Goal: Task Accomplishment & Management: Use online tool/utility

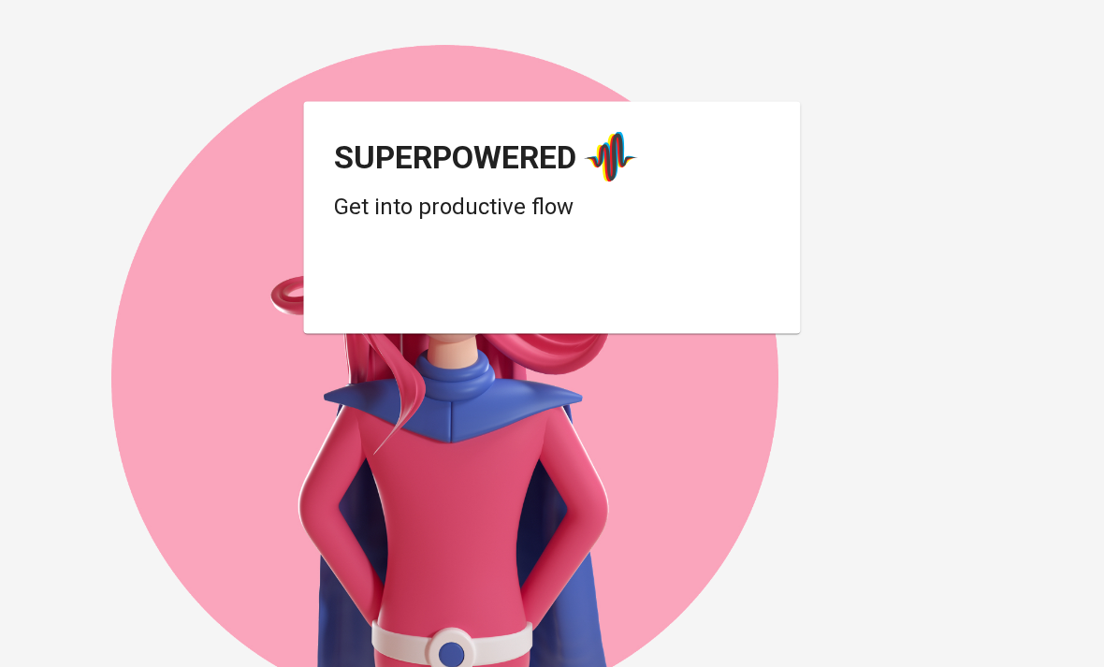
click at [585, 291] on div "Login dengan Google. Dibuka di tab baru" at bounding box center [483, 287] width 299 height 41
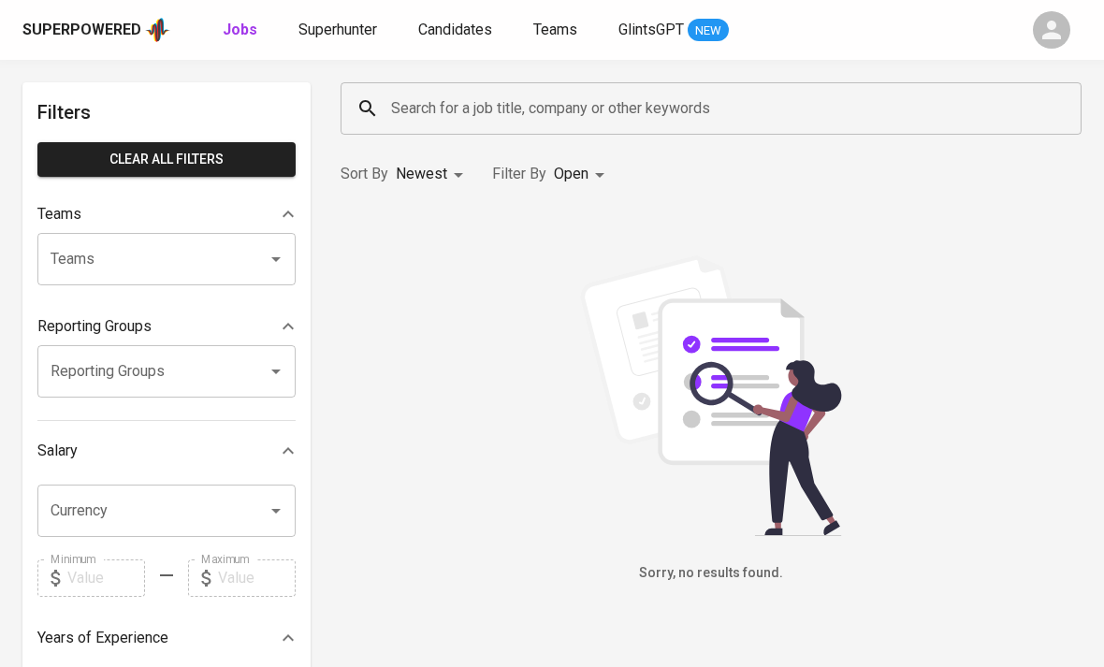
scroll to position [69, 0]
click at [356, 37] on span "Superhunter" at bounding box center [337, 30] width 79 height 18
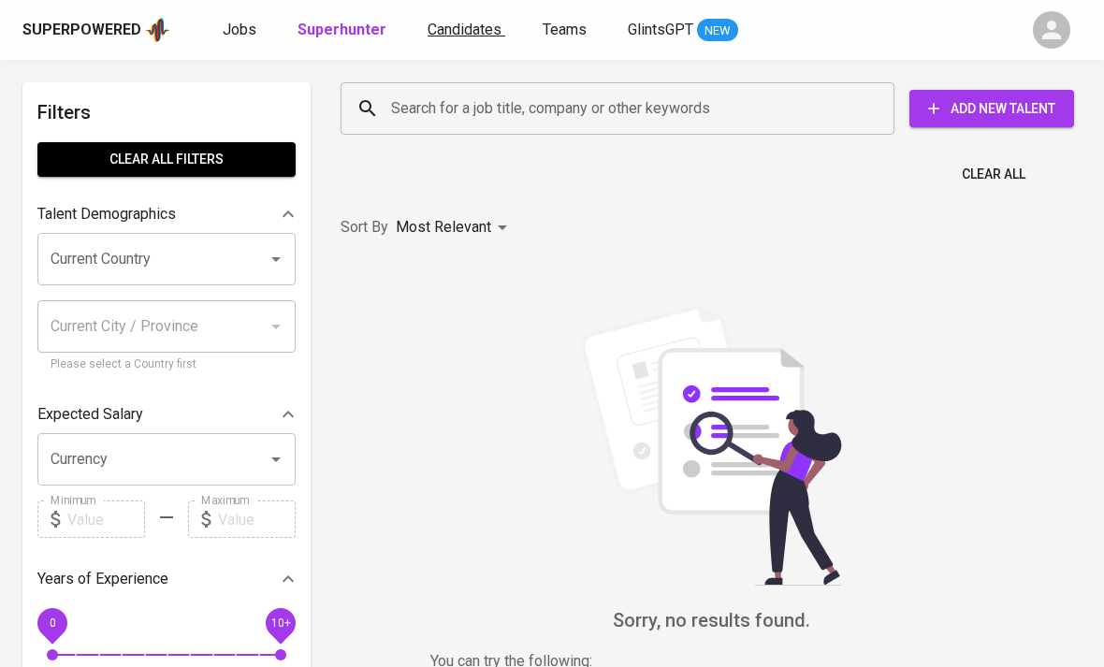
click at [470, 34] on span "Candidates" at bounding box center [464, 30] width 74 height 18
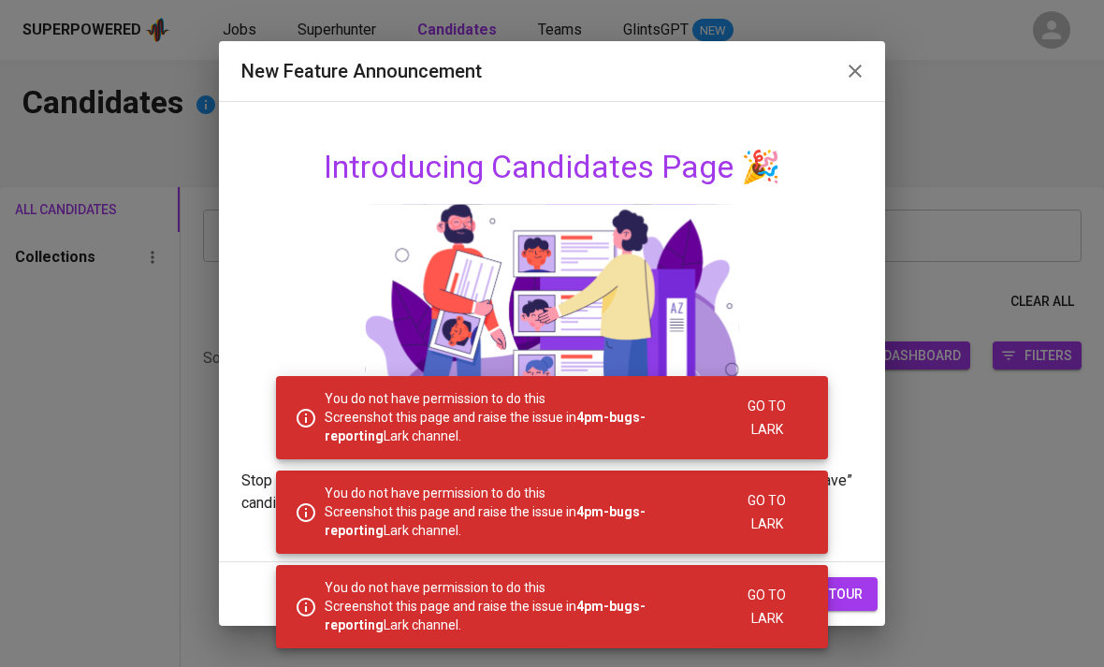
click at [842, 311] on div at bounding box center [552, 328] width 622 height 253
click at [857, 66] on icon "button" at bounding box center [855, 71] width 22 height 22
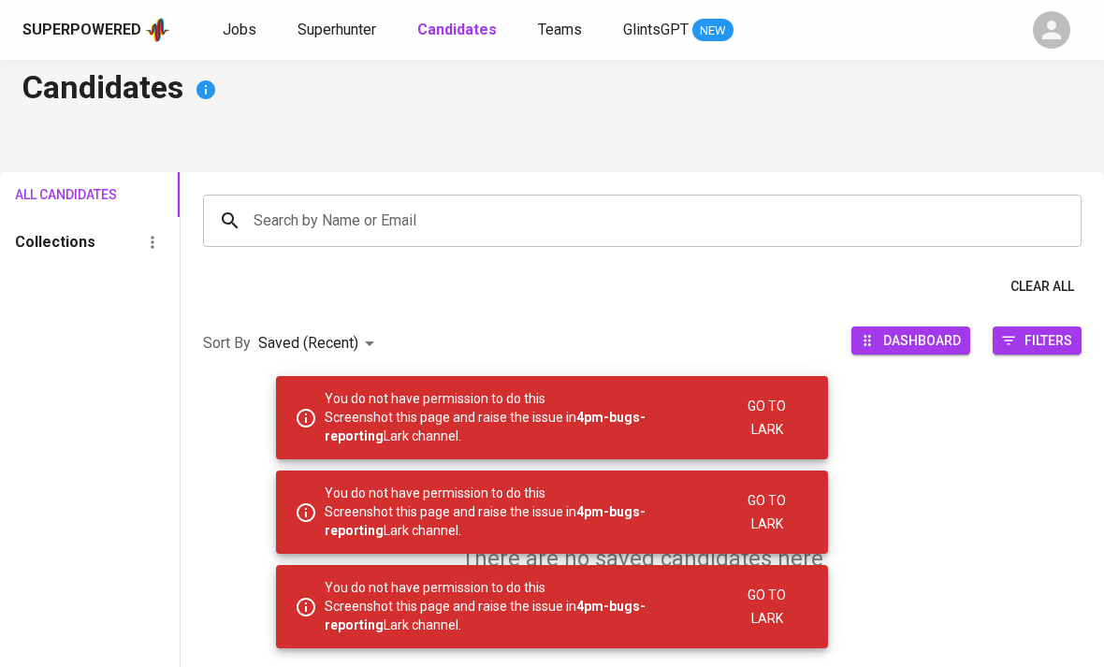
scroll to position [16, 0]
click at [867, 236] on input "Search by Name or Email" at bounding box center [647, 220] width 796 height 36
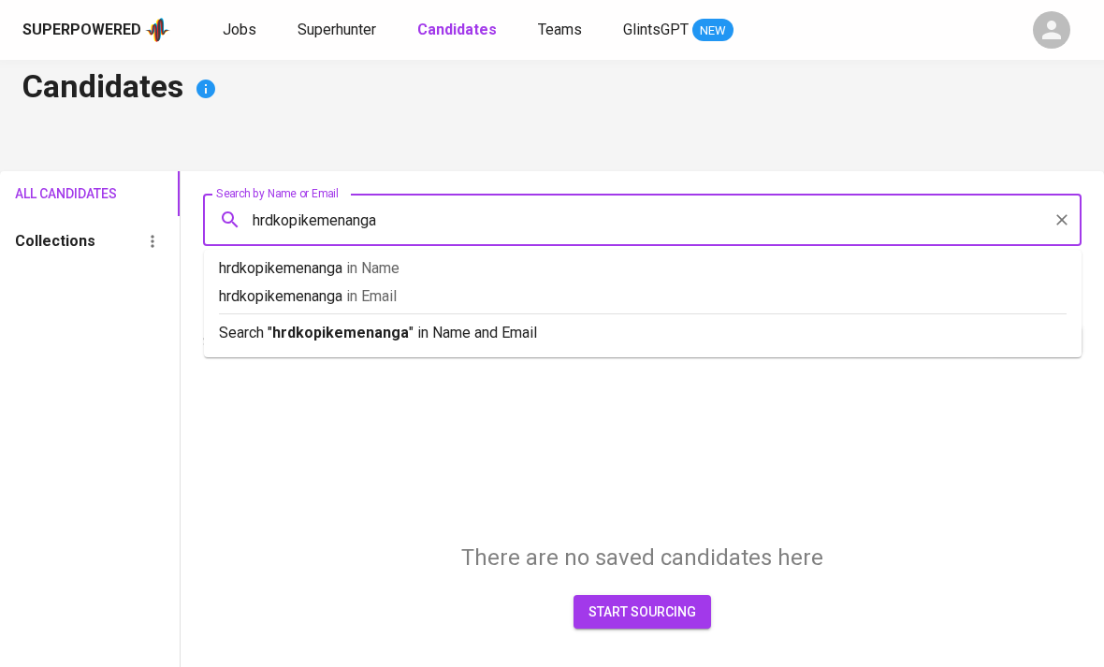
type input "hrdkopikemenangan"
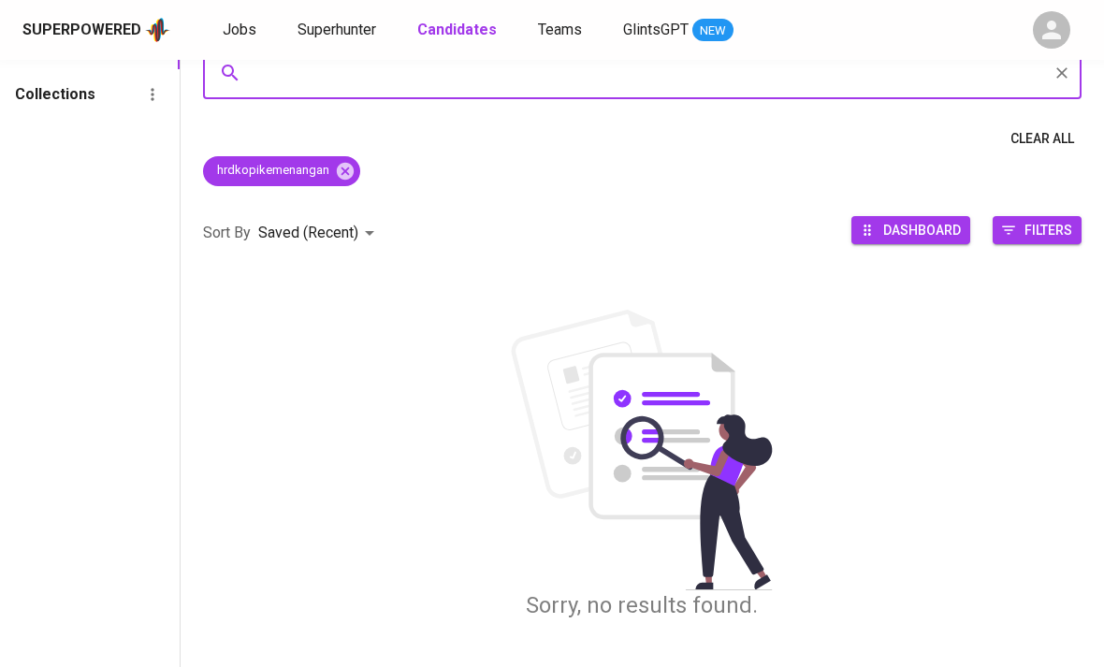
scroll to position [126, 0]
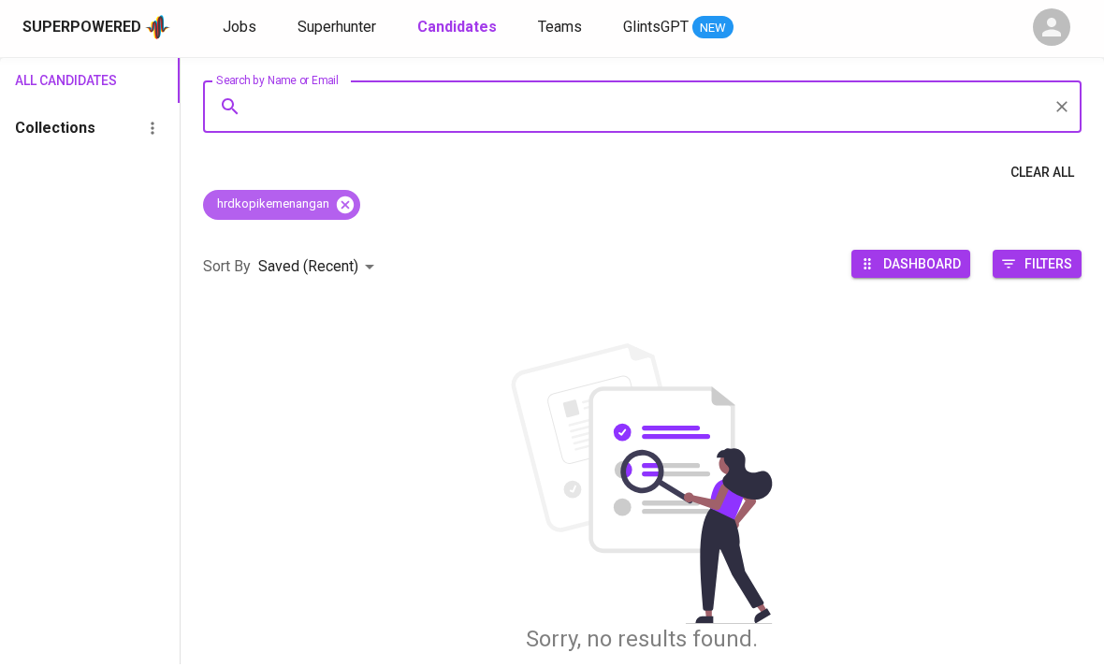
click at [354, 206] on icon at bounding box center [345, 207] width 21 height 21
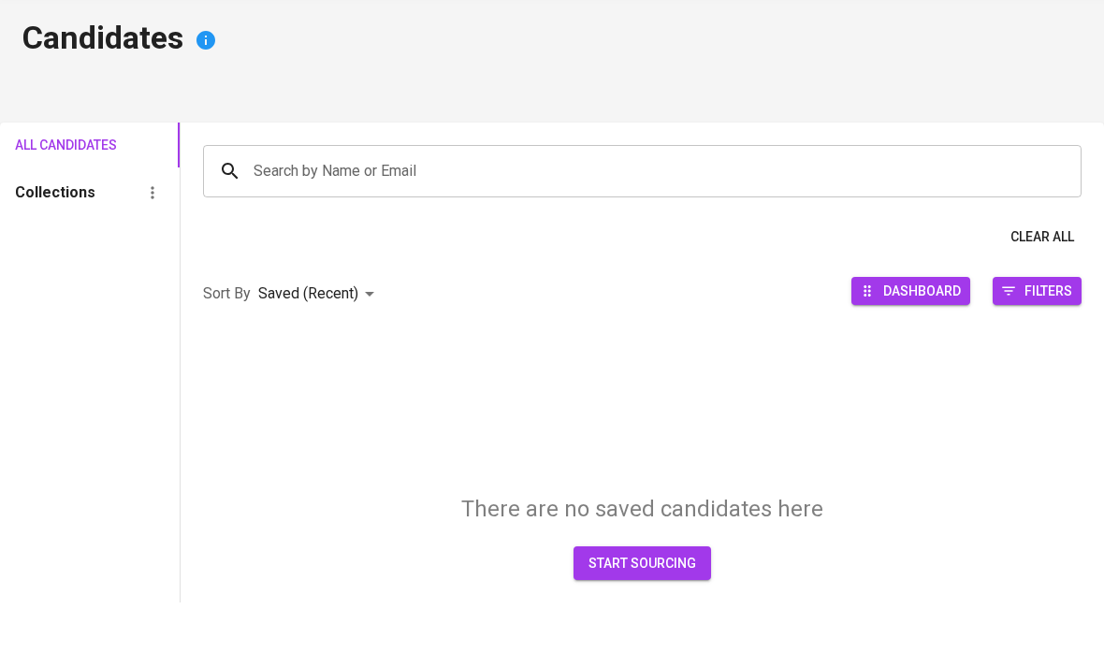
scroll to position [65, 0]
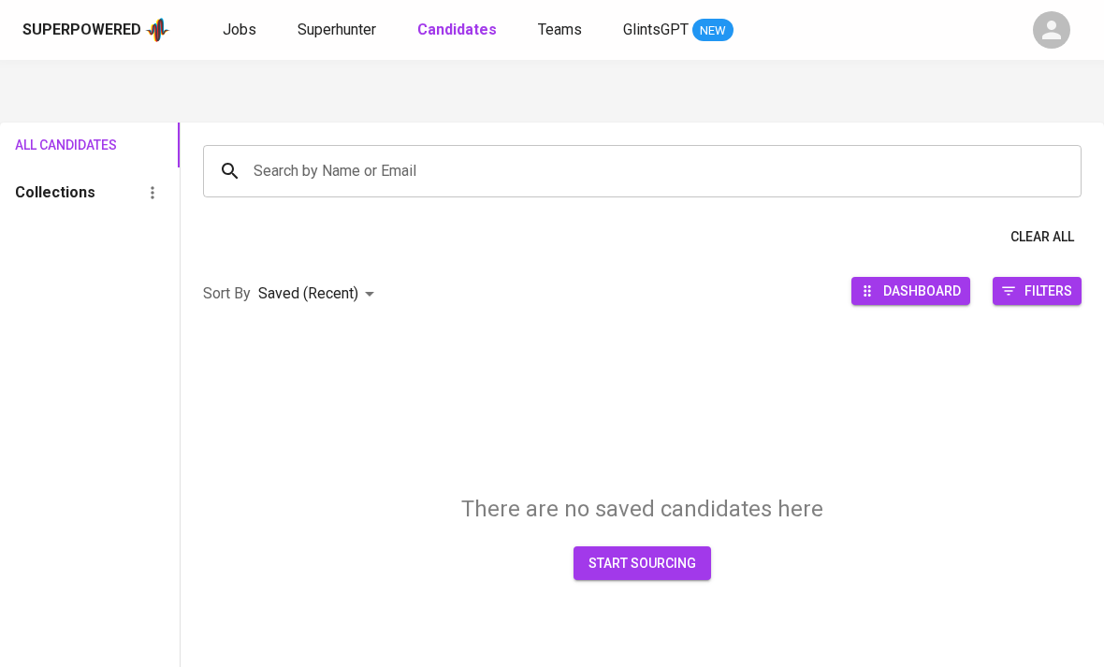
click at [551, 172] on input "Search by Name or Email" at bounding box center [647, 171] width 796 height 36
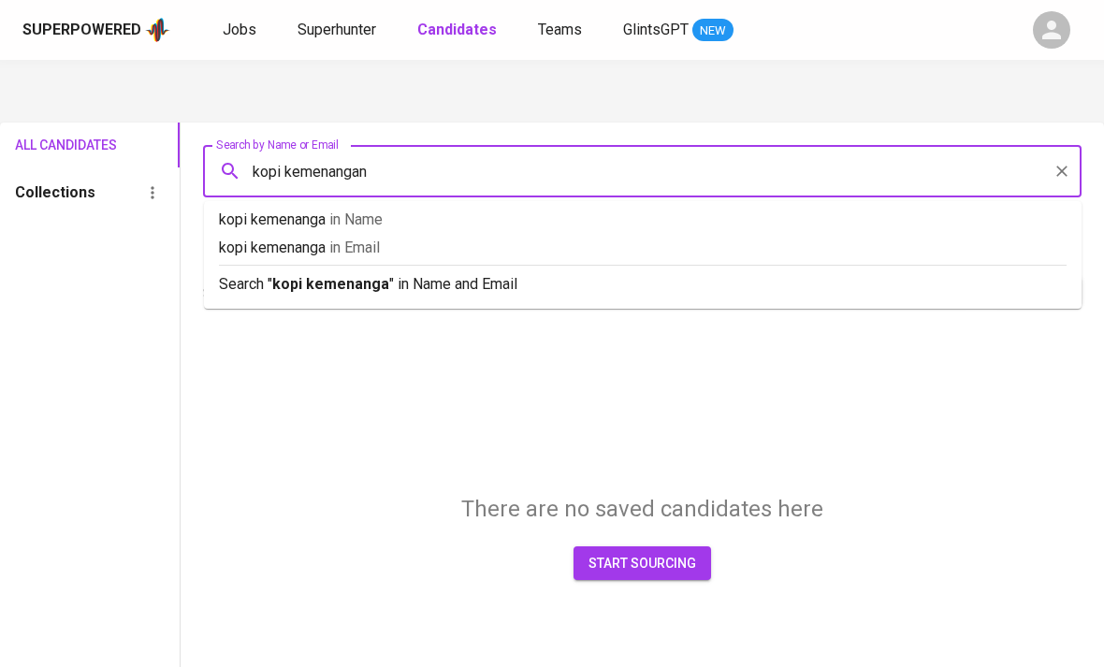
type input "kopi kemenangann"
